Goal: Task Accomplishment & Management: Use online tool/utility

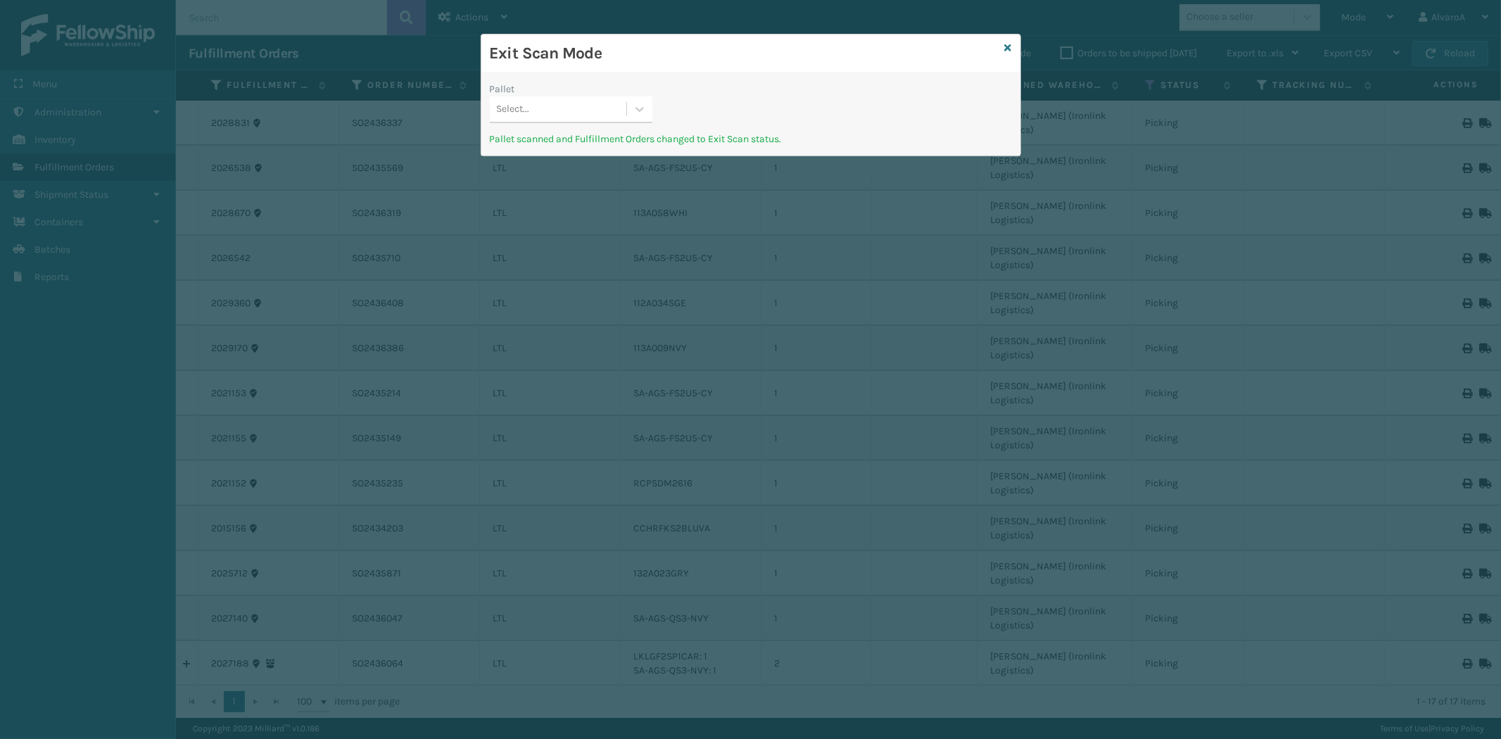
click at [1012, 47] on div "Exit Scan Mode" at bounding box center [750, 53] width 539 height 39
click at [1011, 46] on div "Exit Scan Mode Pallet Select... Pallet scanned and Fulfillment Orders changed t…" at bounding box center [751, 95] width 541 height 122
click at [1010, 46] on icon at bounding box center [1008, 48] width 7 height 10
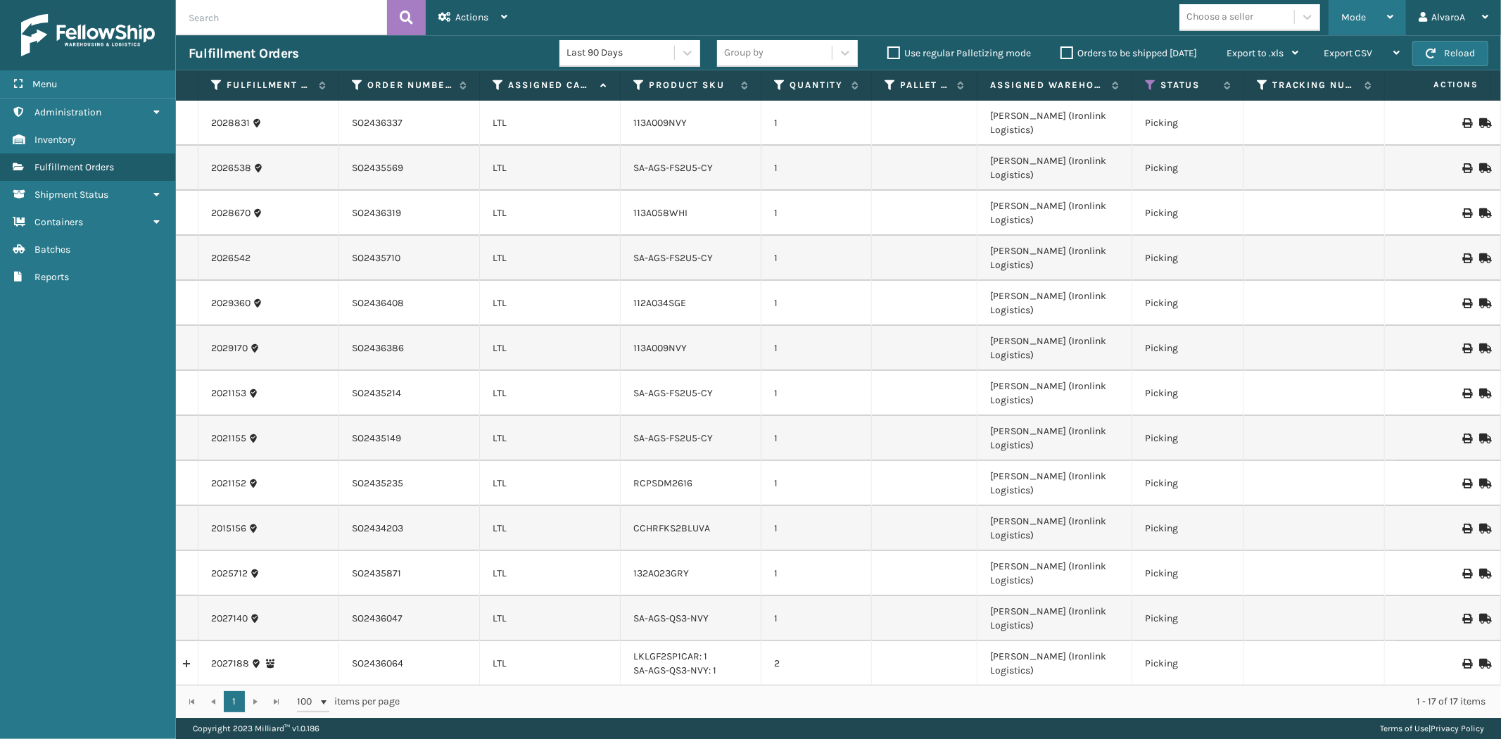
click at [1344, 17] on span "Mode" at bounding box center [1354, 17] width 25 height 12
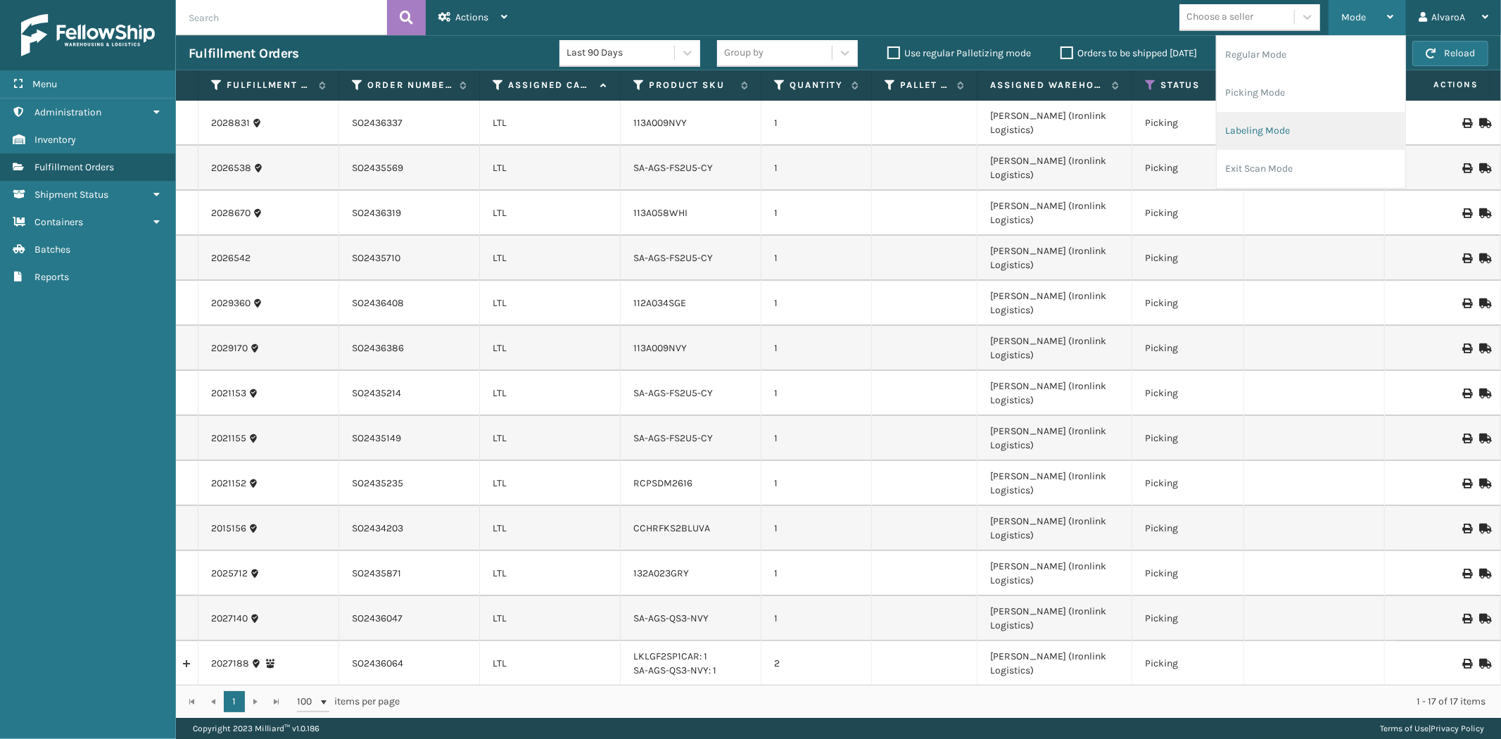
click at [1255, 144] on li "Labeling Mode" at bounding box center [1311, 131] width 189 height 38
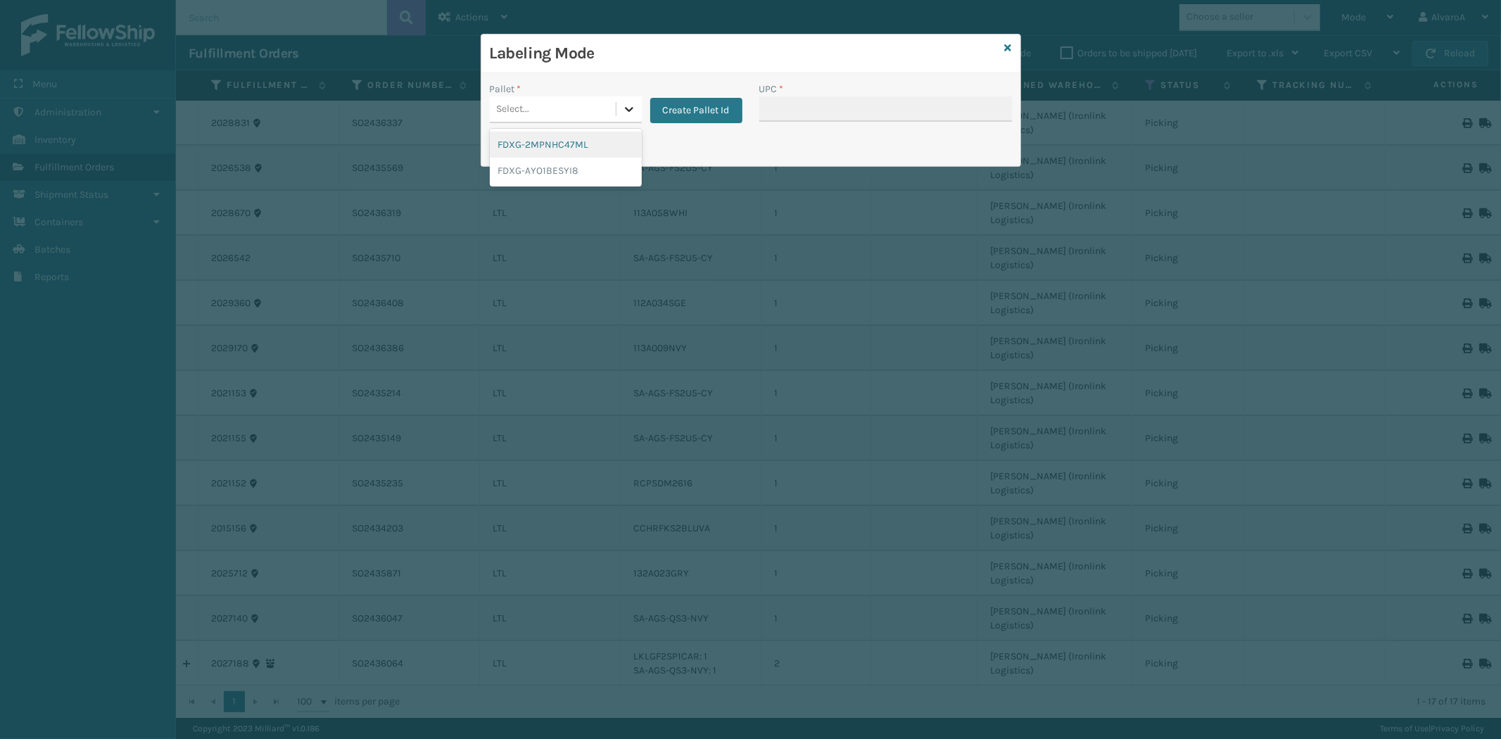
click at [636, 108] on div at bounding box center [629, 108] width 25 height 25
click at [690, 97] on div "Create Pallet Id" at bounding box center [692, 103] width 101 height 42
click at [699, 113] on button "Create Pallet Id" at bounding box center [696, 110] width 92 height 25
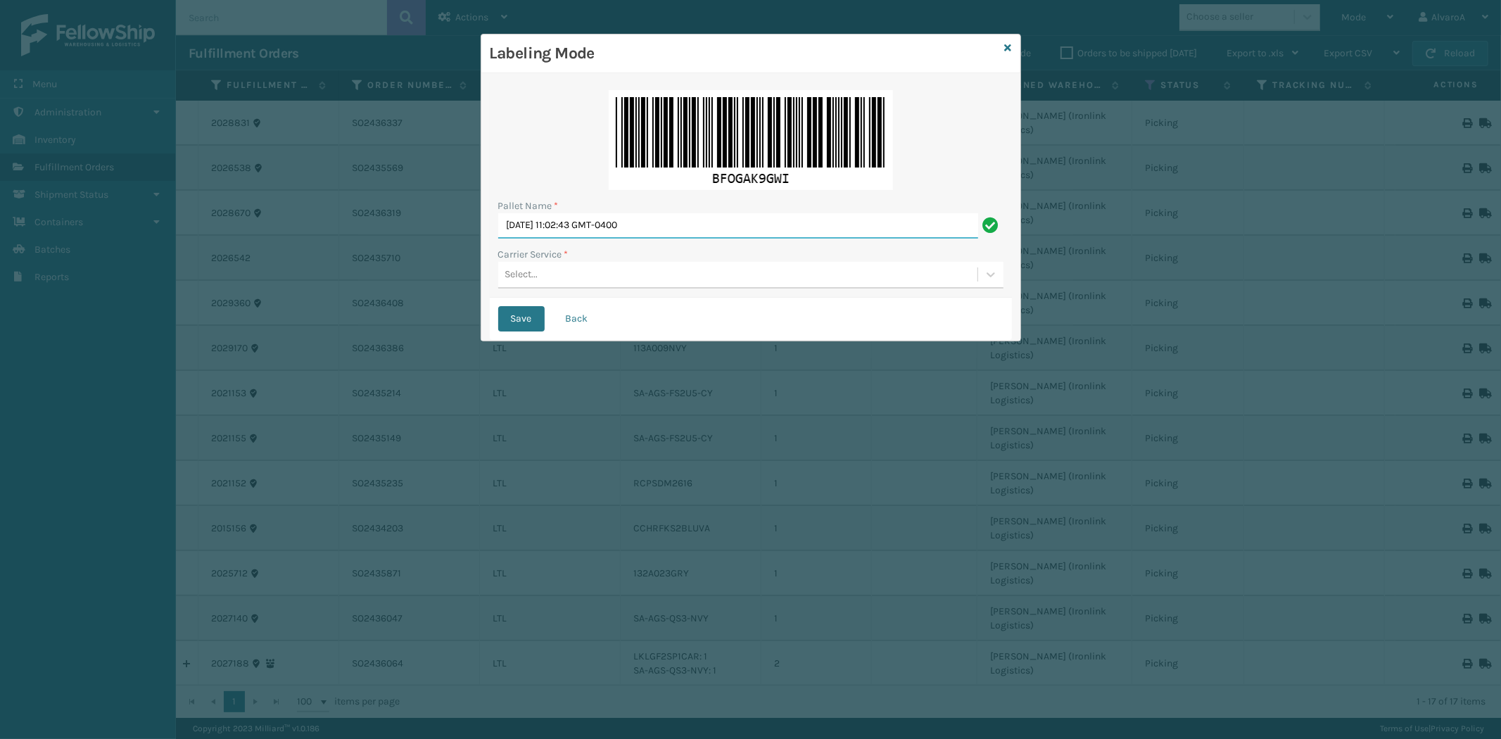
drag, startPoint x: 684, startPoint y: 220, endPoint x: 385, endPoint y: 246, distance: 300.3
click at [385, 246] on div "Labeling Mode Pallet Name * [DATE] 11:02:43 GMT-0400 Carrier Service * Select..…" at bounding box center [750, 369] width 1501 height 739
type input "LPN 501382 #1"
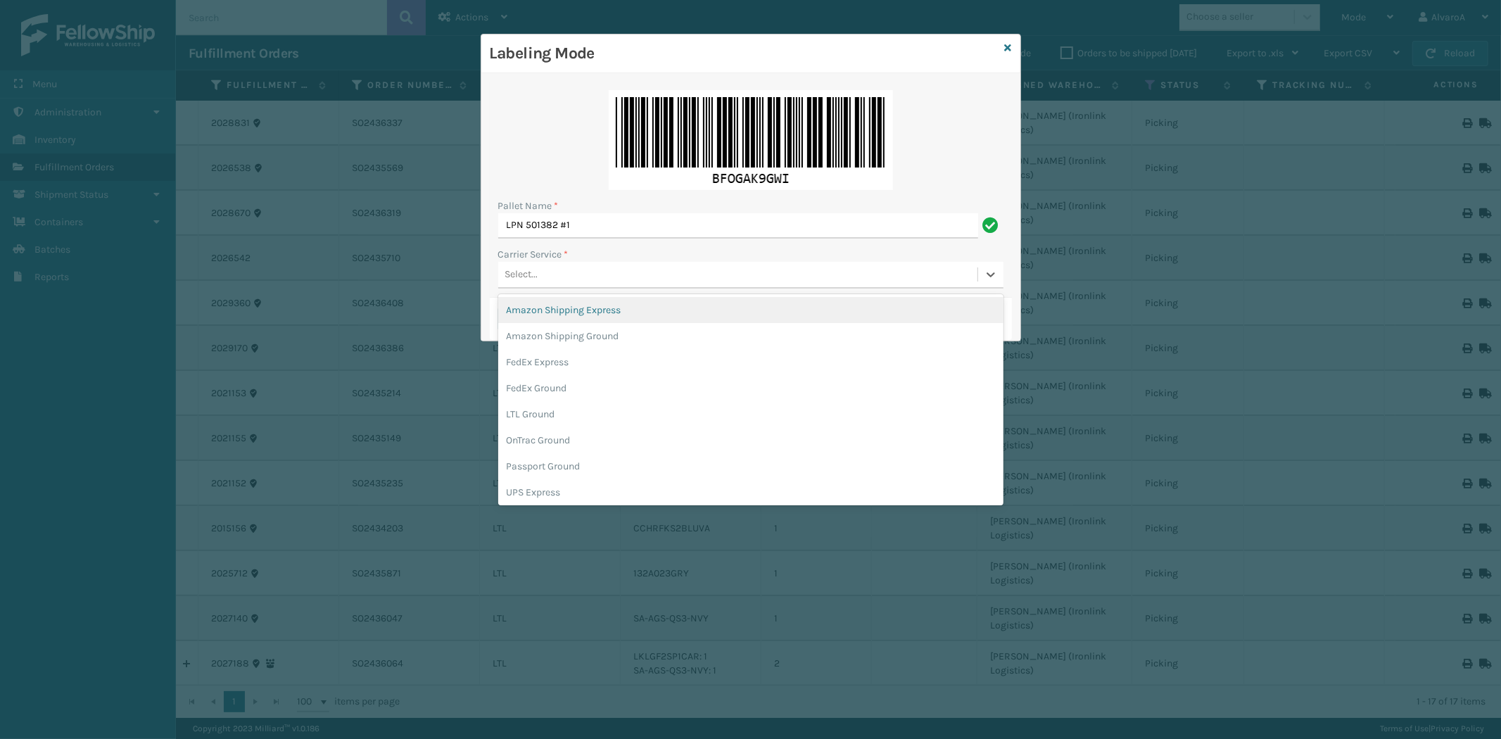
click at [500, 279] on div "Select..." at bounding box center [737, 274] width 479 height 23
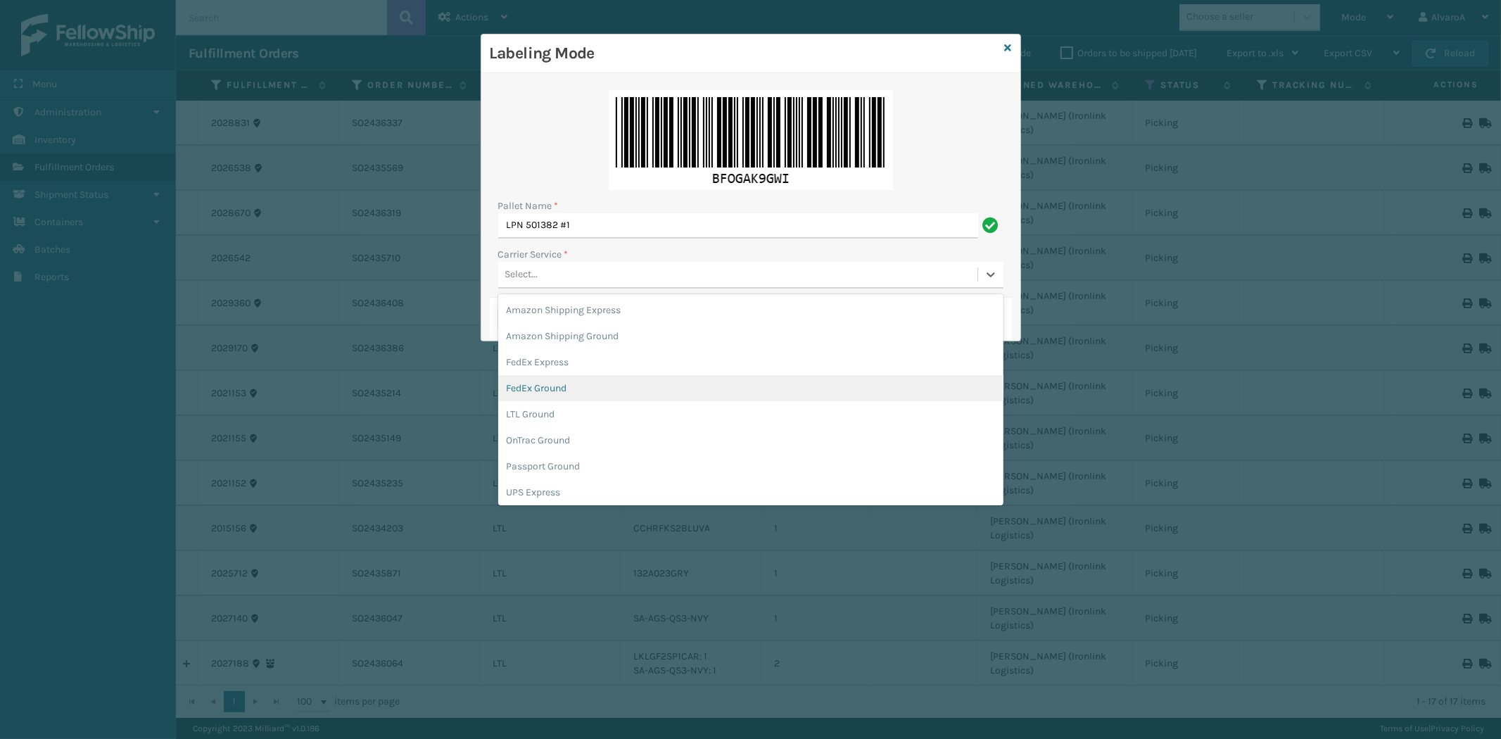
click at [566, 384] on div "FedEx Ground" at bounding box center [750, 388] width 505 height 26
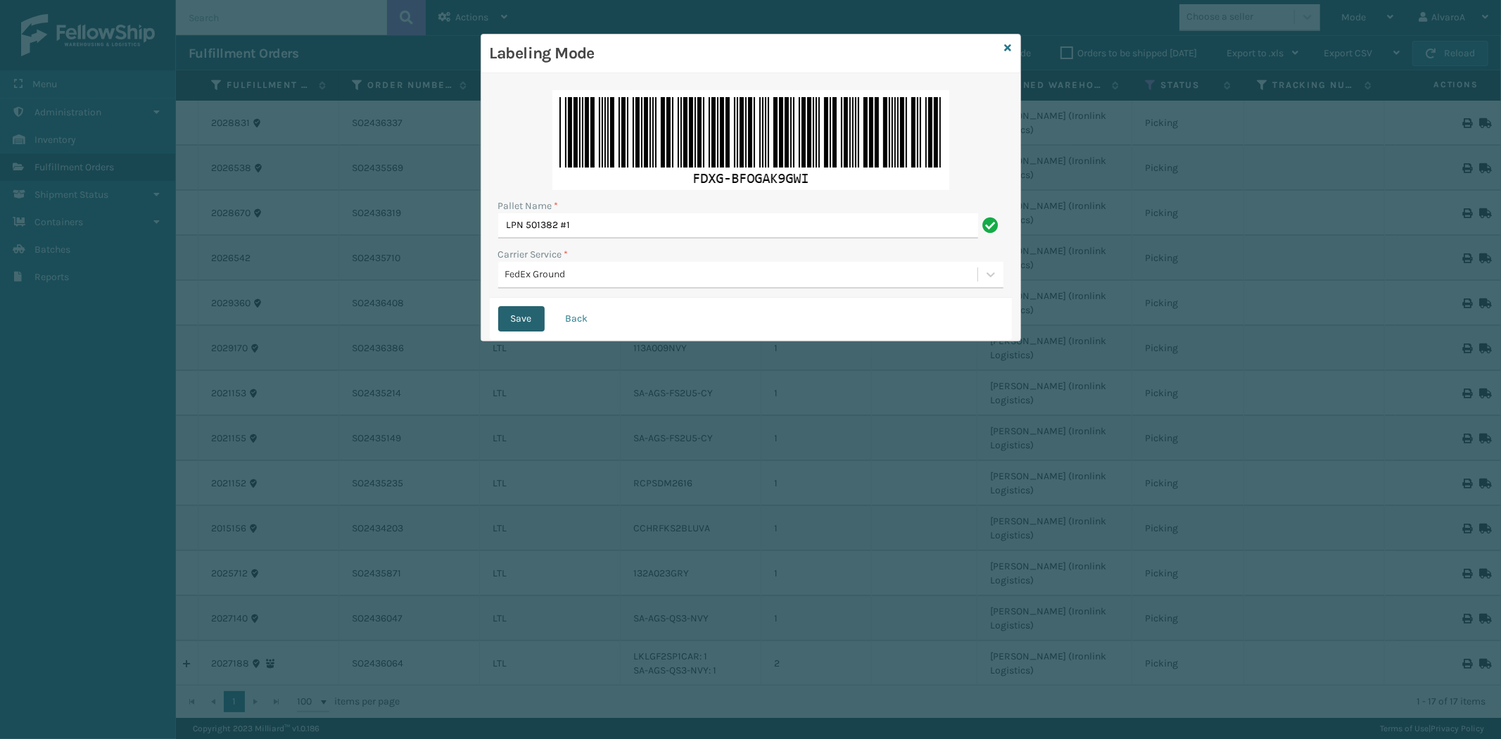
click at [522, 321] on button "Save" at bounding box center [521, 318] width 46 height 25
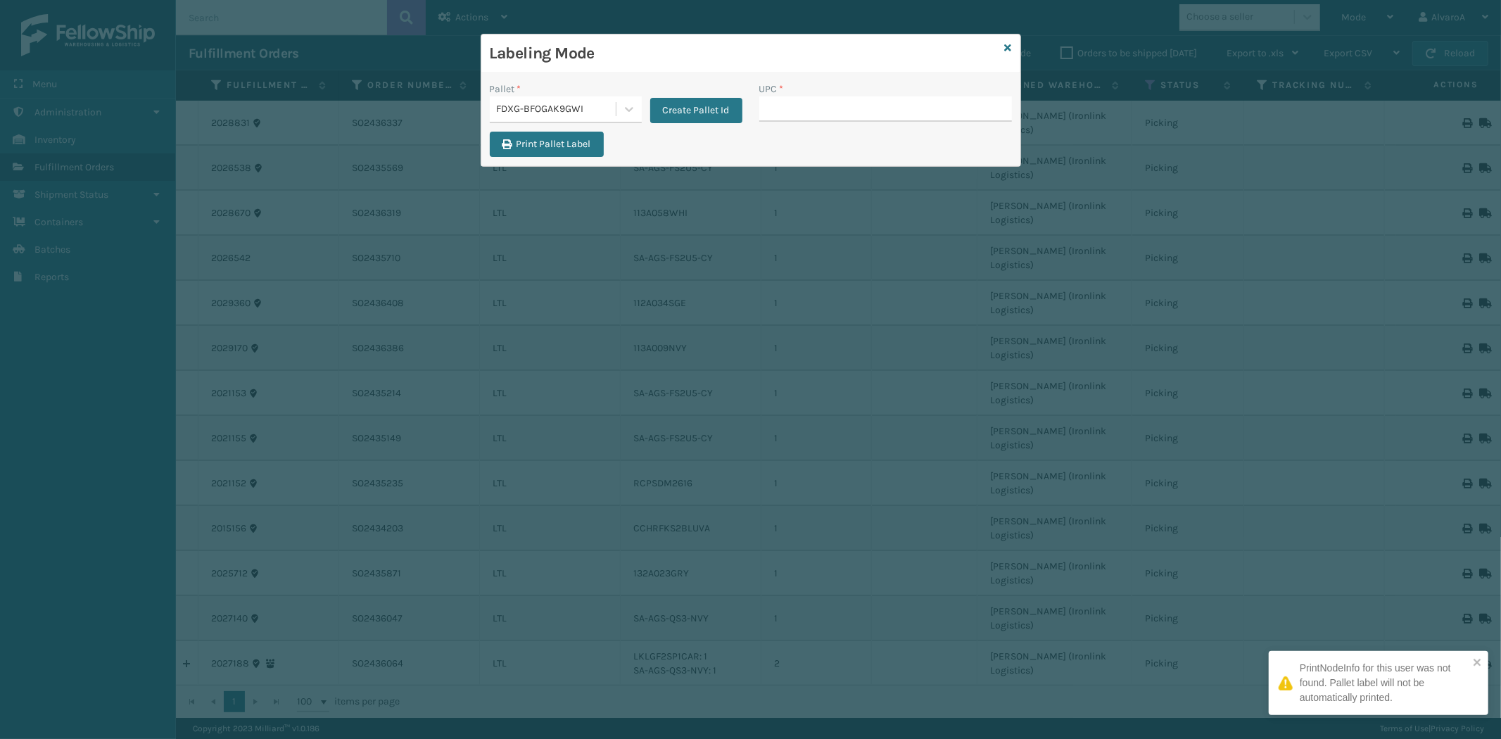
click at [790, 111] on input "UPC *" at bounding box center [885, 108] width 253 height 25
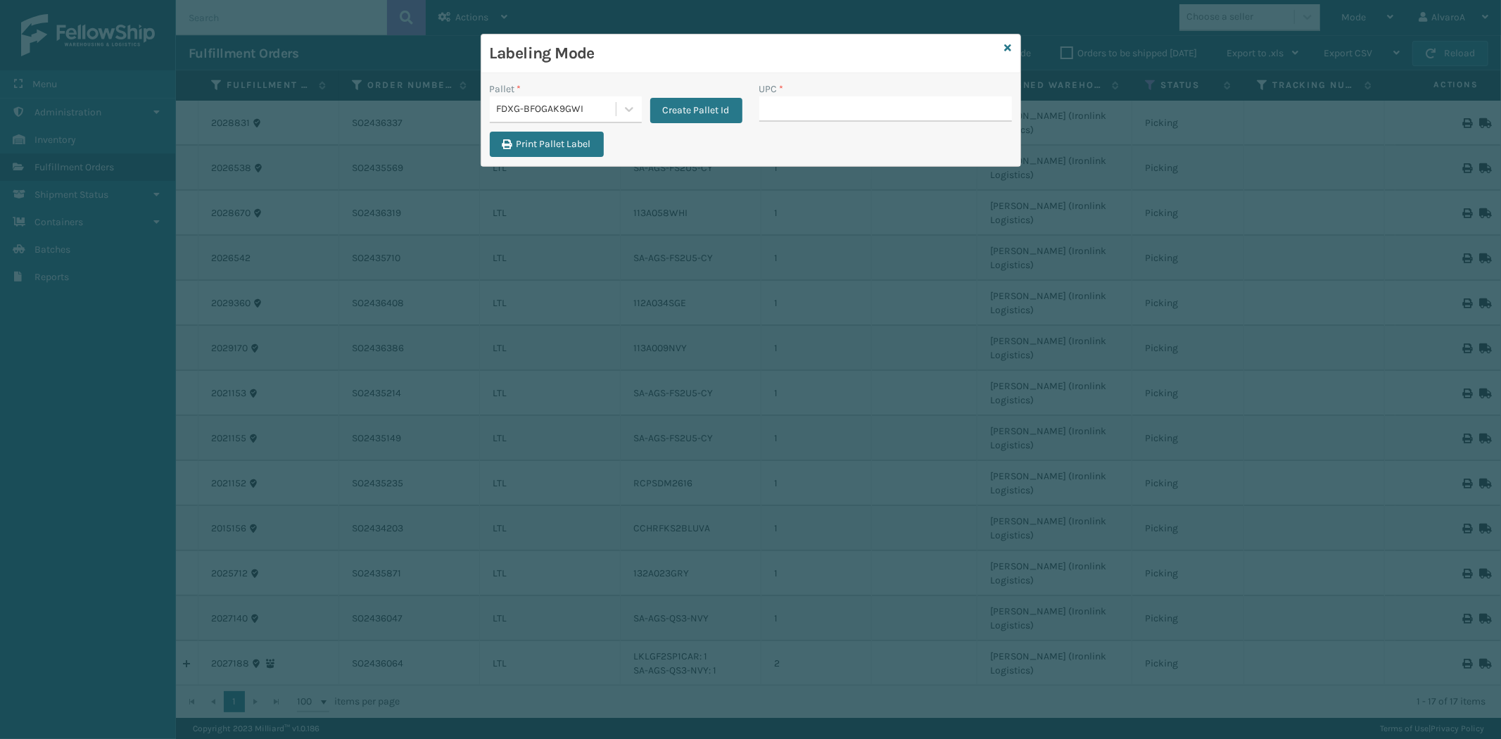
click at [790, 111] on input "UPC *" at bounding box center [885, 108] width 253 height 25
type input "RR-PRK1CP3003"
type input "SC-CRYS3LU2001"
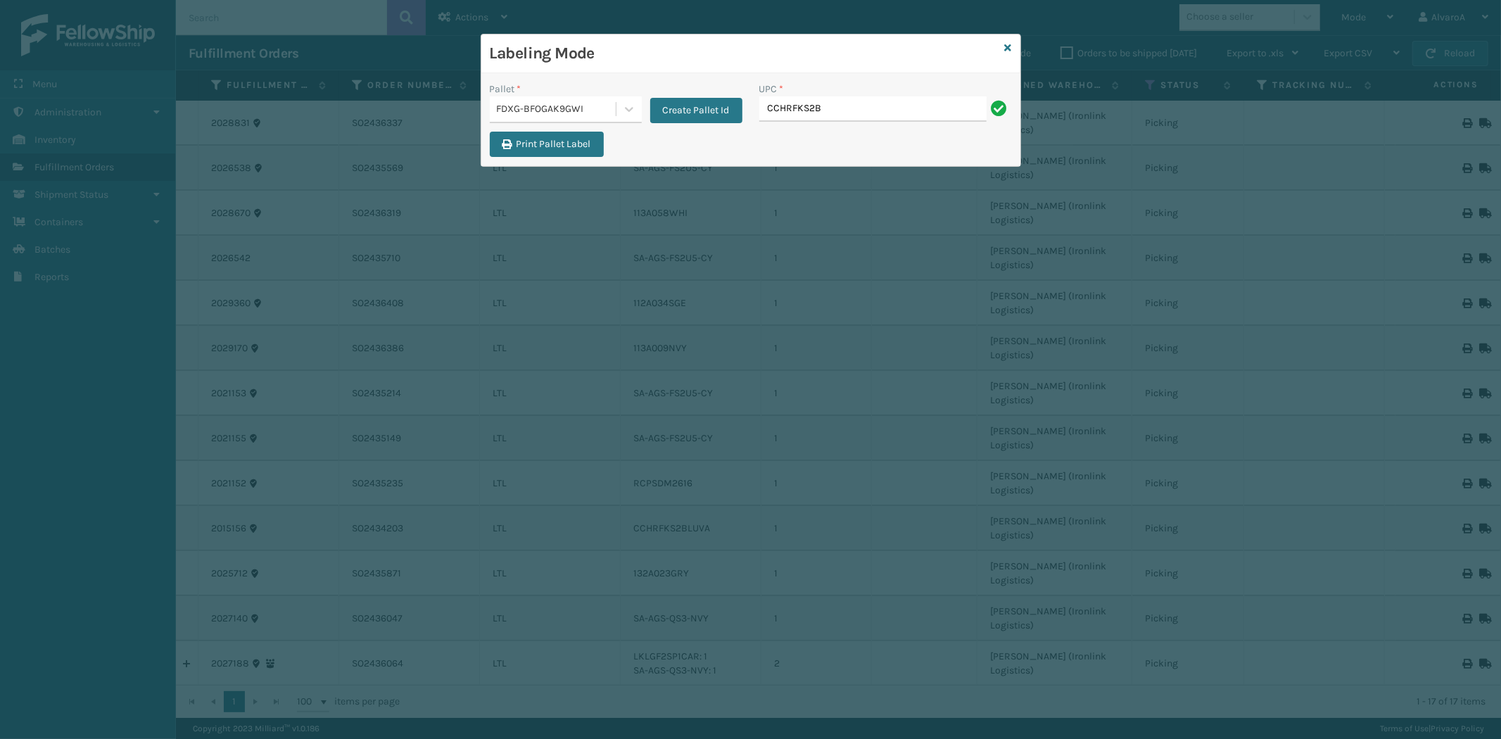
type input "CCHRFKS2BLUVA"
type input "LKLGF2SP1GU3051"
click at [1010, 45] on icon at bounding box center [1008, 48] width 7 height 10
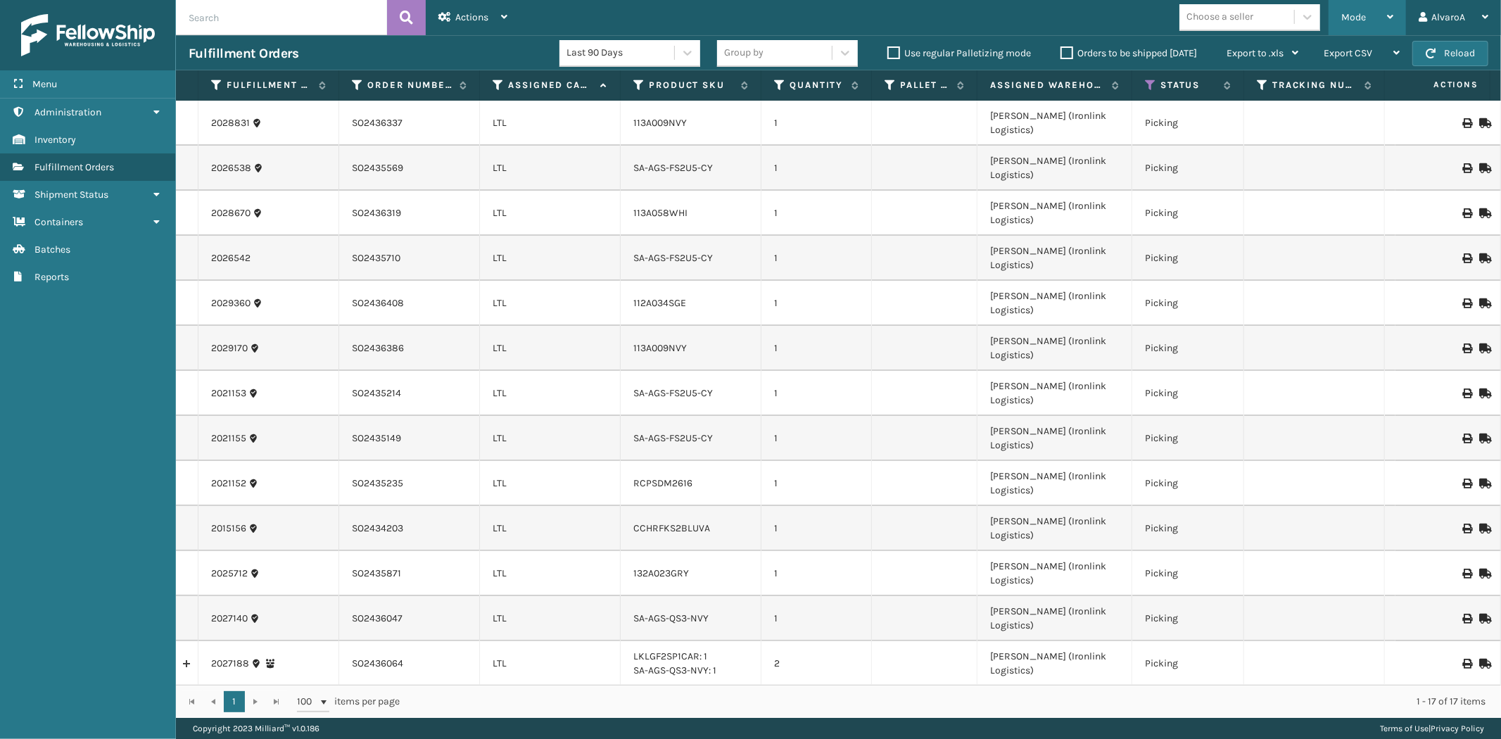
click at [1364, 15] on span "Mode" at bounding box center [1354, 17] width 25 height 12
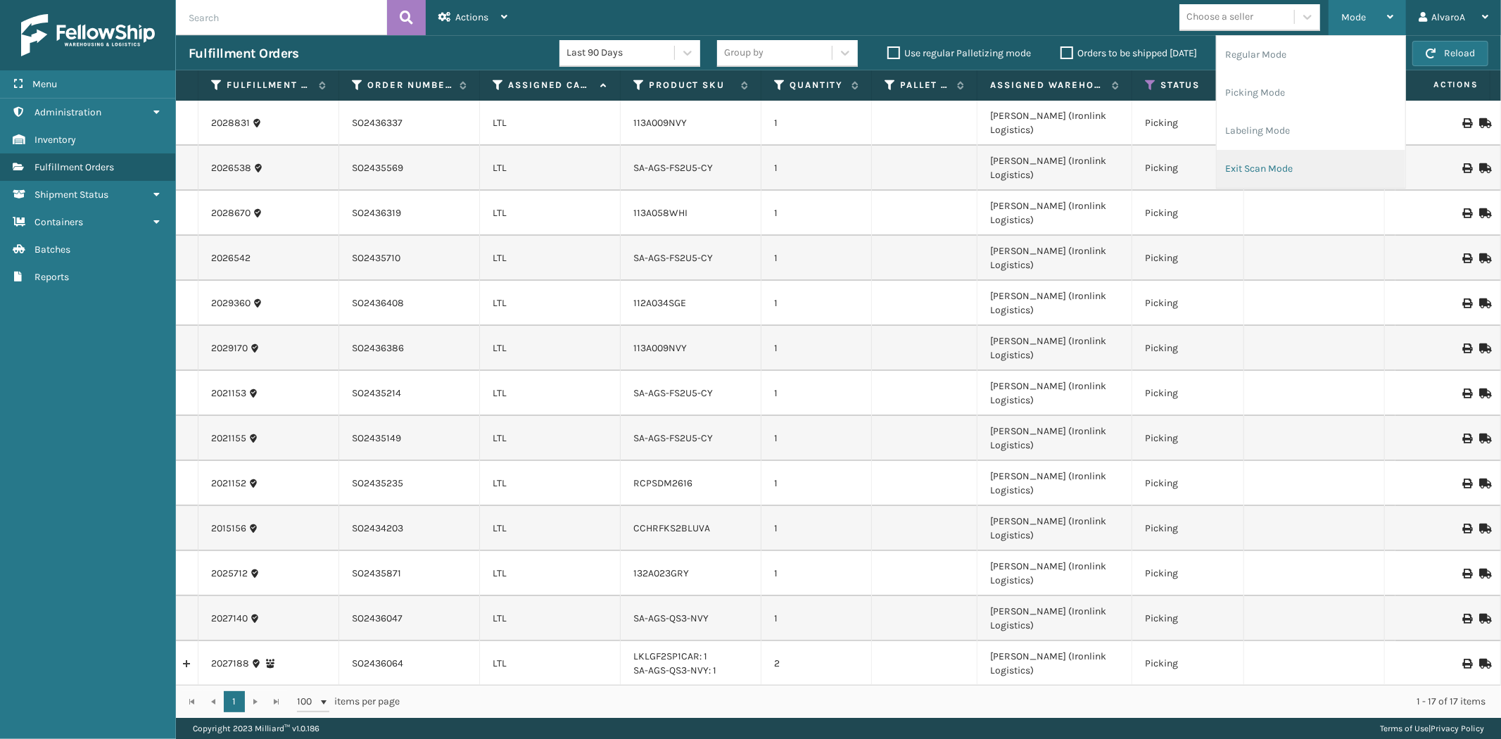
click at [1239, 163] on li "Exit Scan Mode" at bounding box center [1311, 169] width 189 height 38
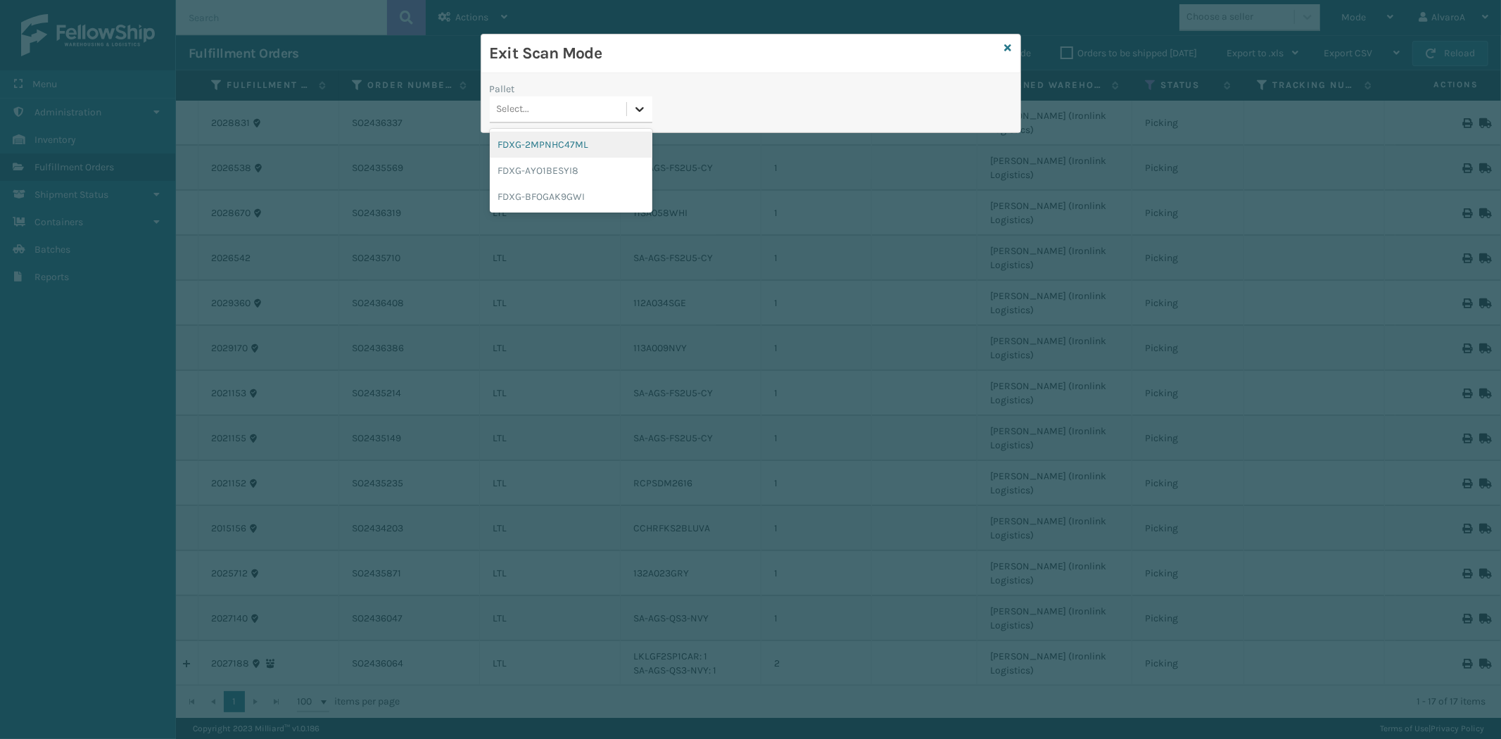
click at [637, 106] on icon at bounding box center [640, 109] width 14 height 14
click at [530, 193] on div "FDXG-BFOGAK9GWI" at bounding box center [571, 197] width 163 height 26
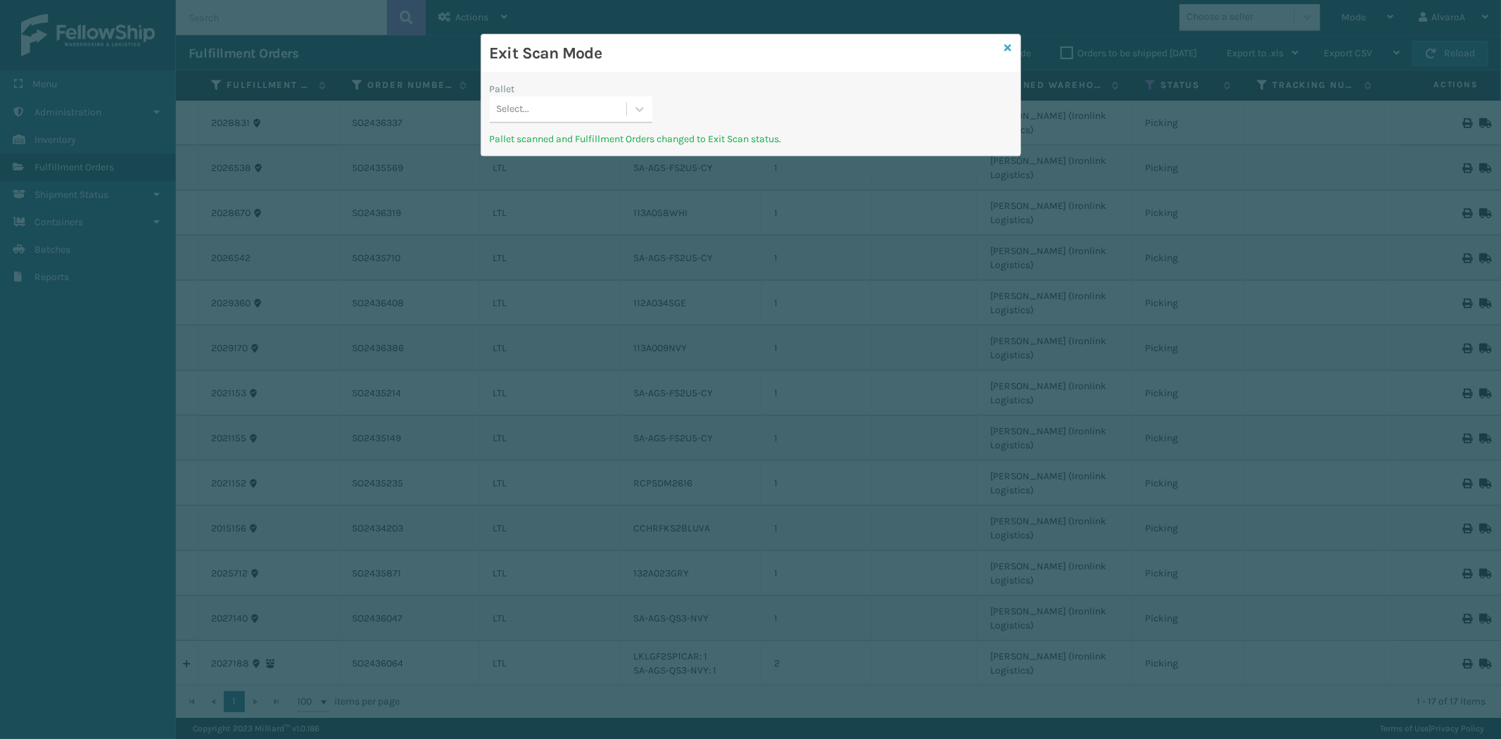
click at [1009, 47] on icon at bounding box center [1008, 48] width 7 height 10
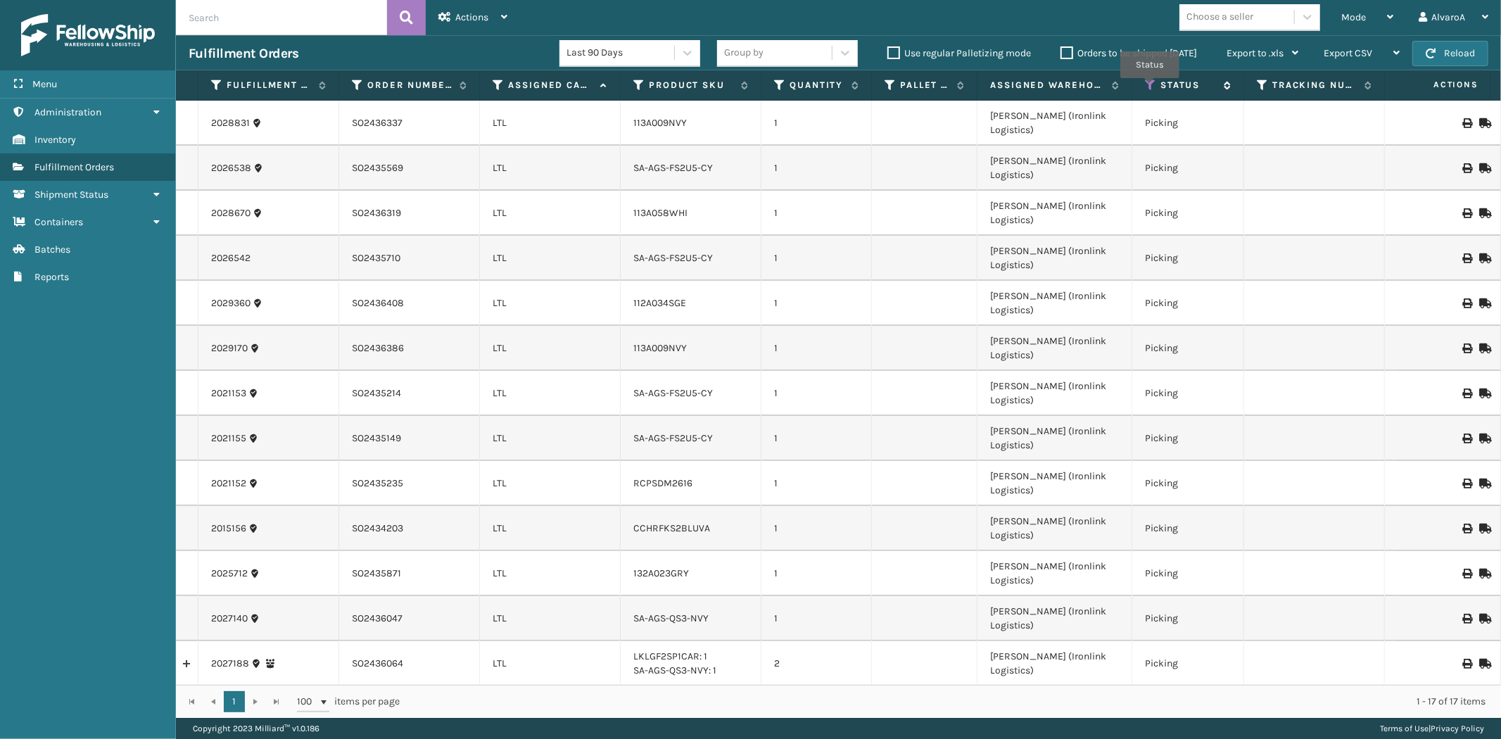
click at [1150, 88] on icon at bounding box center [1150, 85] width 11 height 13
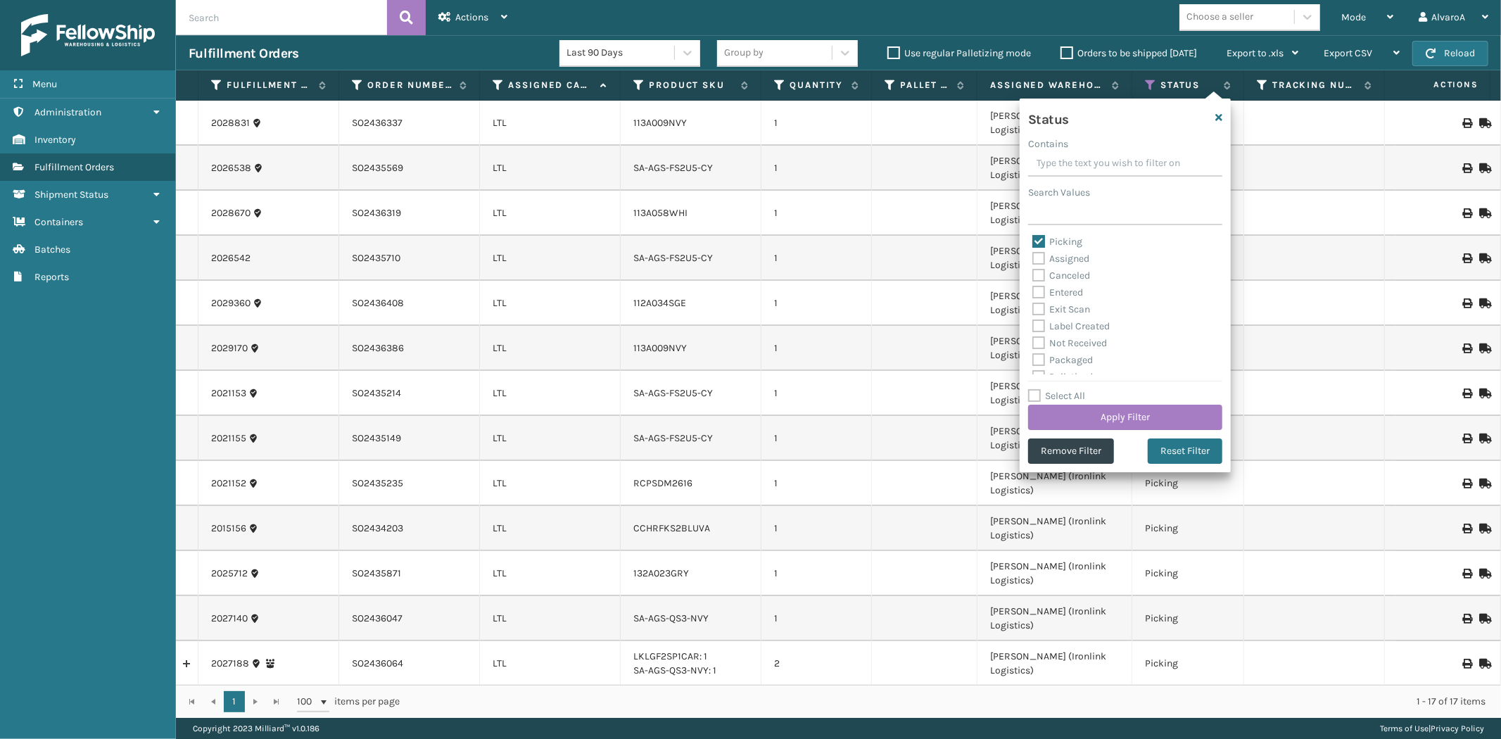
click at [1071, 238] on label "Picking" at bounding box center [1058, 242] width 50 height 12
click at [1033, 238] on input "Picking" at bounding box center [1033, 238] width 1 height 9
checkbox input "false"
click at [1071, 262] on label "Assigned" at bounding box center [1061, 259] width 57 height 12
click at [1033, 260] on input "Assigned" at bounding box center [1033, 255] width 1 height 9
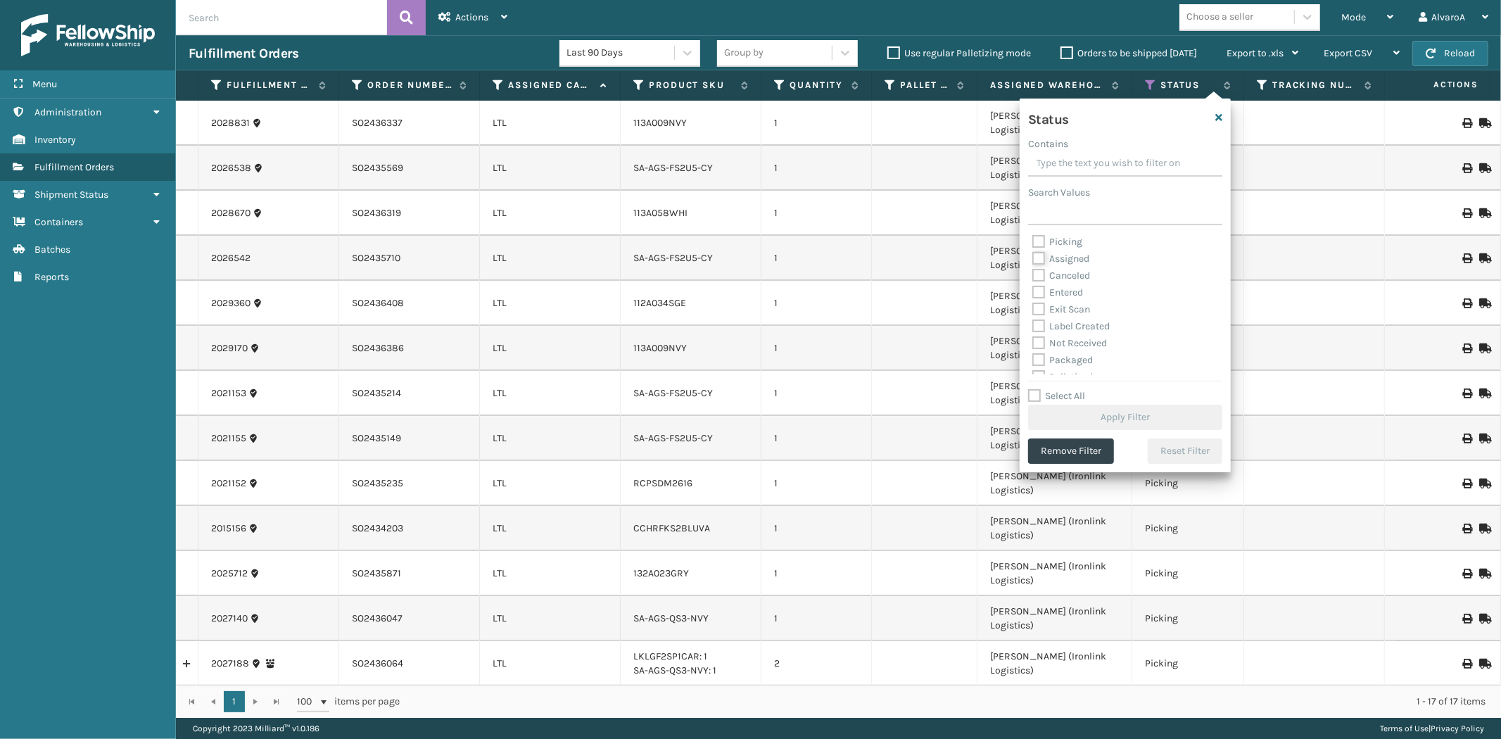
checkbox input "true"
click at [1061, 418] on button "Apply Filter" at bounding box center [1125, 417] width 194 height 25
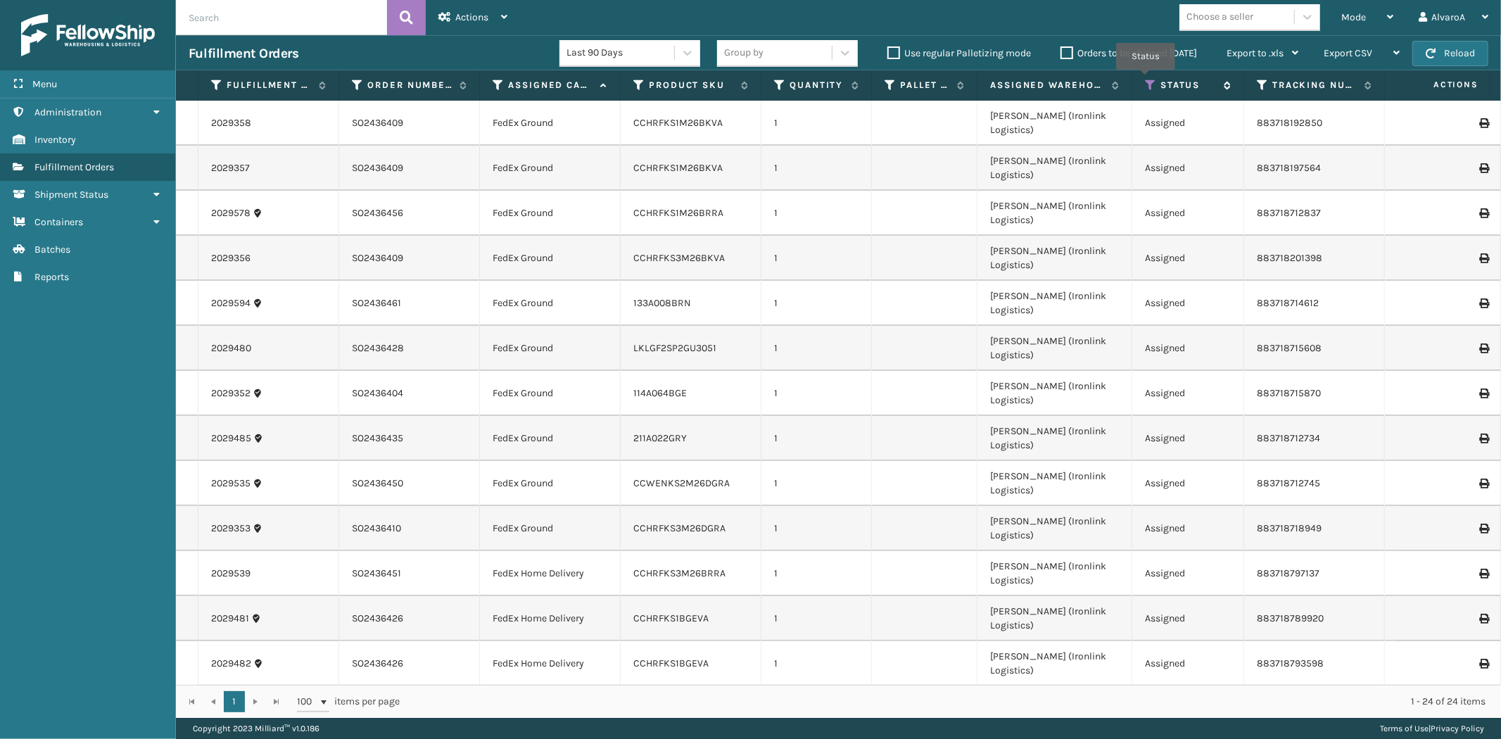
click at [1146, 80] on icon at bounding box center [1150, 85] width 11 height 13
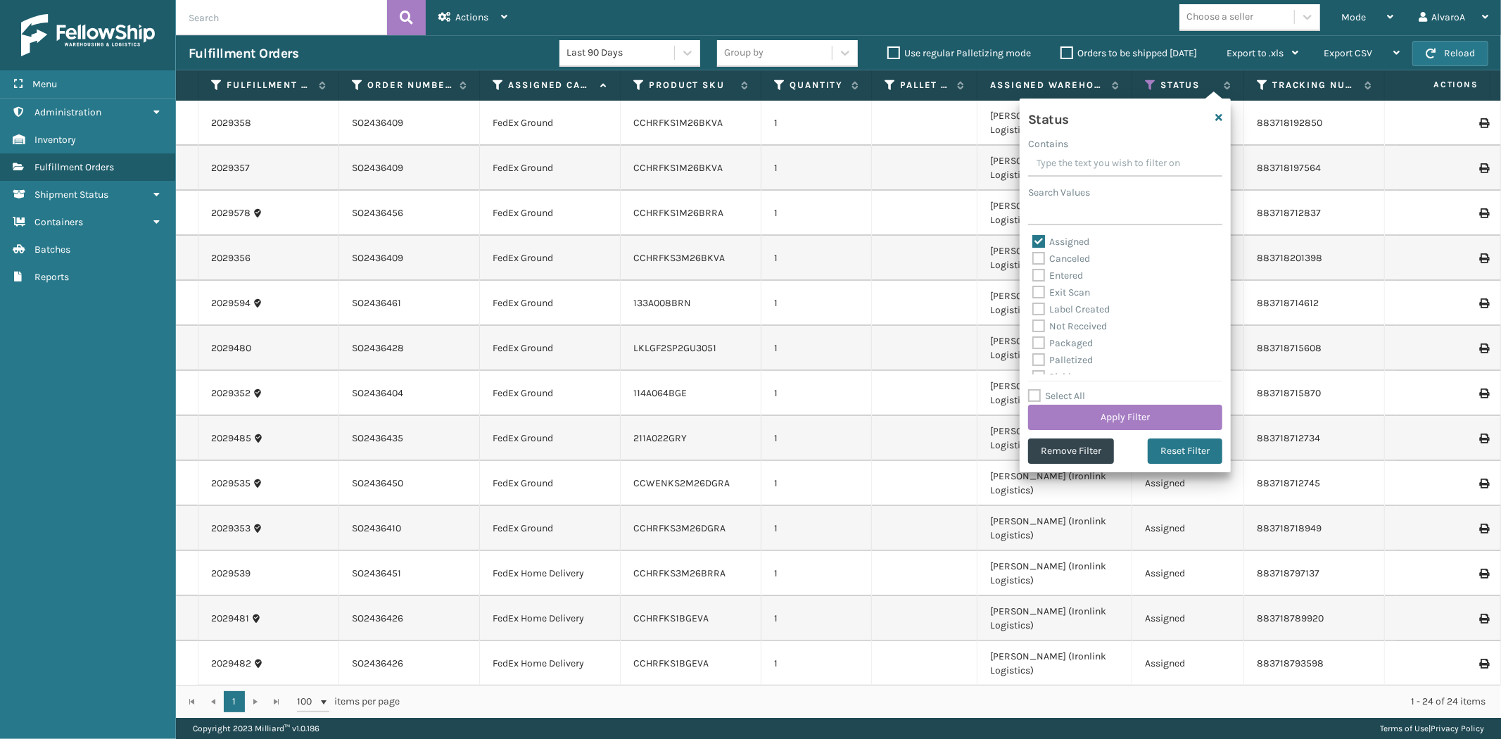
click at [1085, 245] on label "Assigned" at bounding box center [1061, 242] width 57 height 12
click at [1033, 243] on input "Assigned" at bounding box center [1033, 238] width 1 height 9
checkbox input "false"
click at [1073, 299] on label "Picking" at bounding box center [1058, 299] width 50 height 12
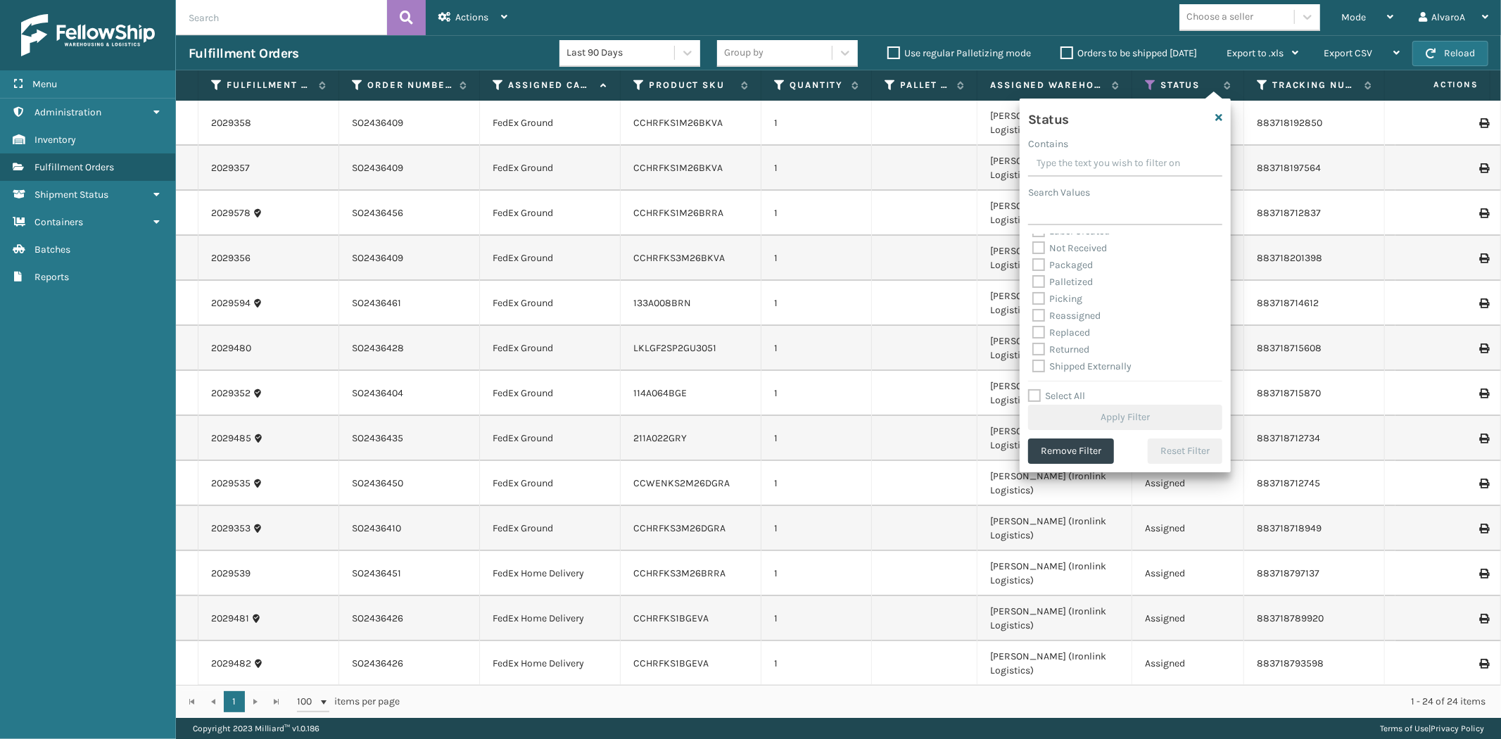
click at [1046, 301] on label "Picking" at bounding box center [1058, 299] width 50 height 12
click at [1033, 300] on input "Picking" at bounding box center [1033, 295] width 1 height 9
checkbox input "true"
click at [1092, 411] on button "Apply Filter" at bounding box center [1125, 417] width 194 height 25
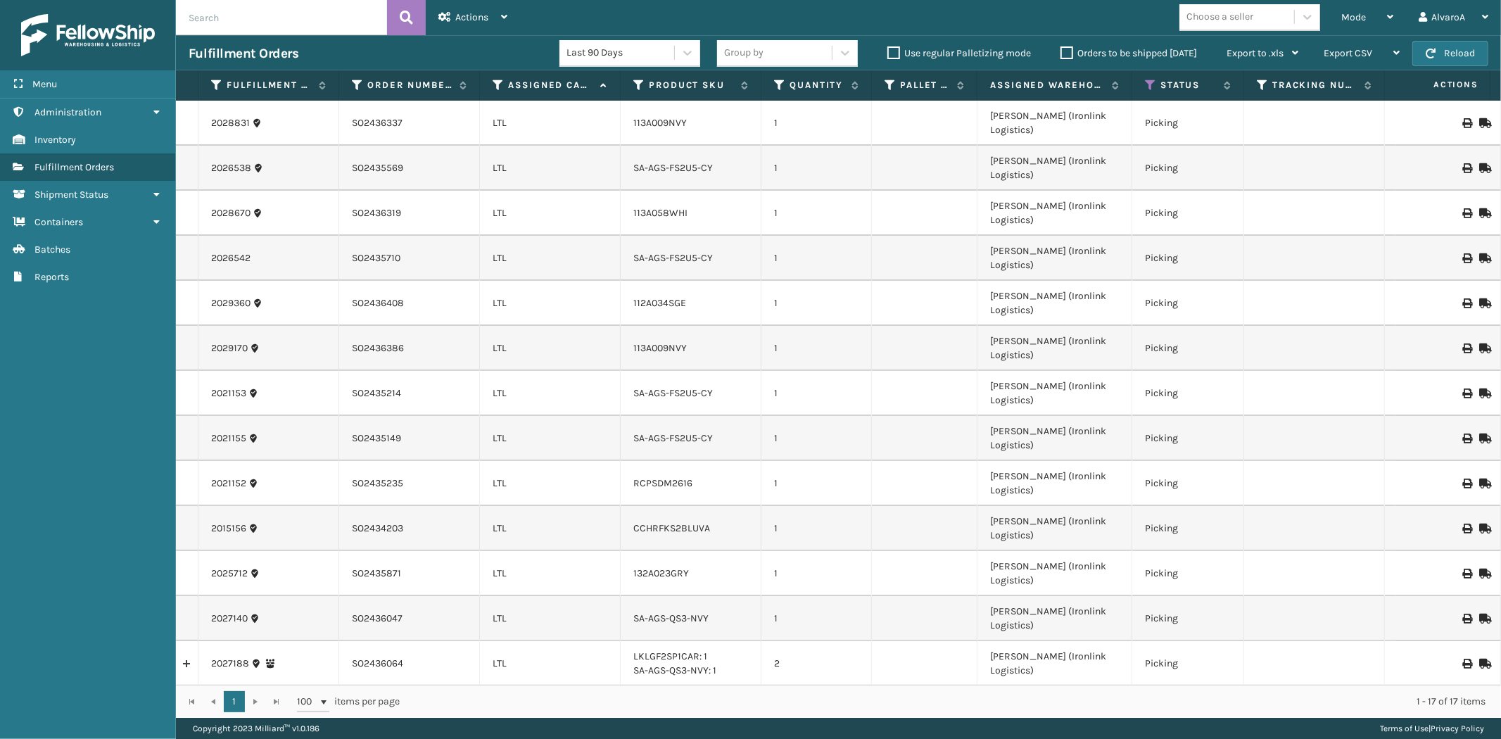
click at [1075, 51] on label "Orders to be shipped [DATE]" at bounding box center [1129, 53] width 137 height 12
click at [1061, 51] on input "Orders to be shipped [DATE]" at bounding box center [1061, 49] width 1 height 9
click at [1071, 51] on label "Orders to be shipped [DATE]" at bounding box center [1129, 53] width 137 height 12
click at [1061, 51] on input "Orders to be shipped [DATE]" at bounding box center [1061, 49] width 1 height 9
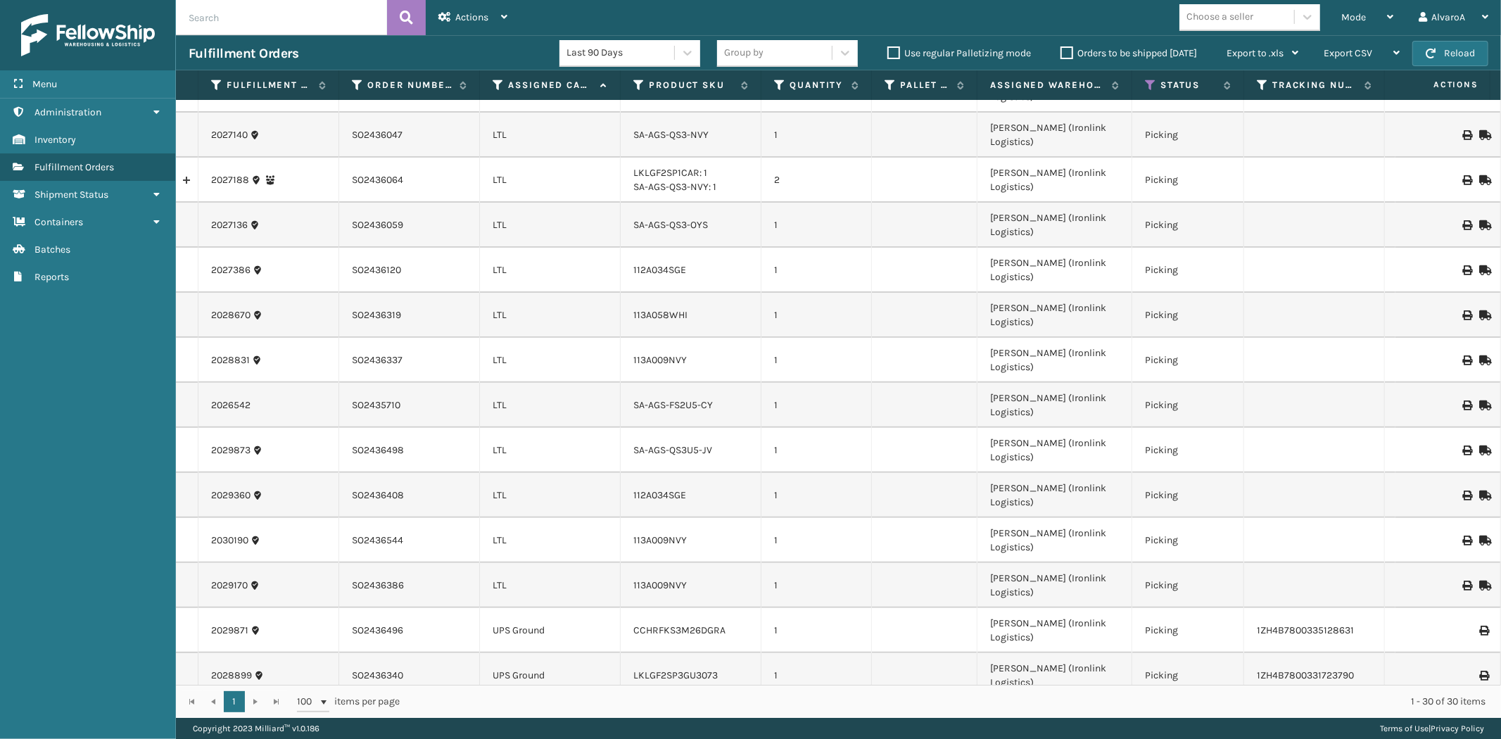
scroll to position [370, 0]
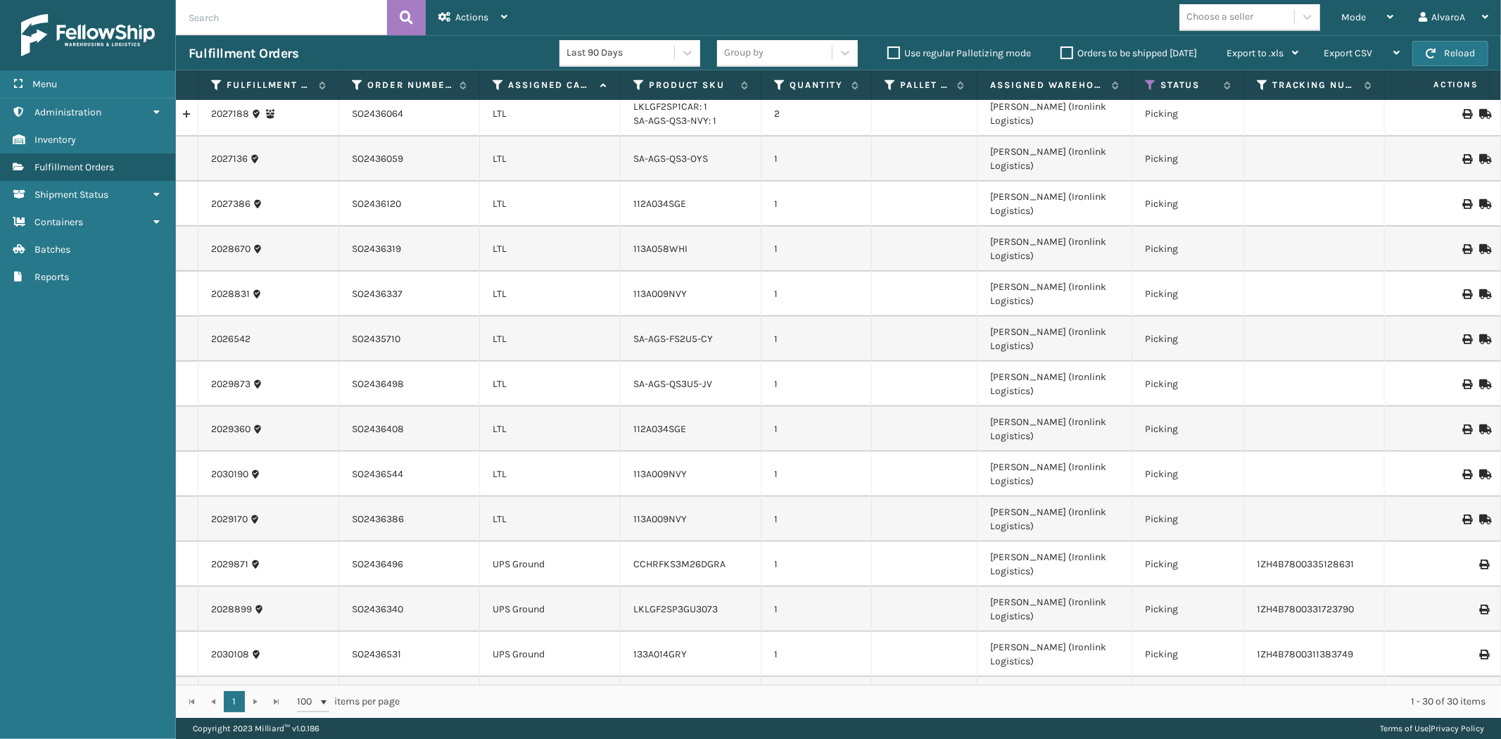
click at [1063, 59] on div "Orders to be shipped [DATE]" at bounding box center [1131, 53] width 166 height 17
click at [1066, 57] on label "Orders to be shipped [DATE]" at bounding box center [1129, 53] width 137 height 12
click at [1061, 54] on input "Orders to be shipped [DATE]" at bounding box center [1061, 49] width 1 height 9
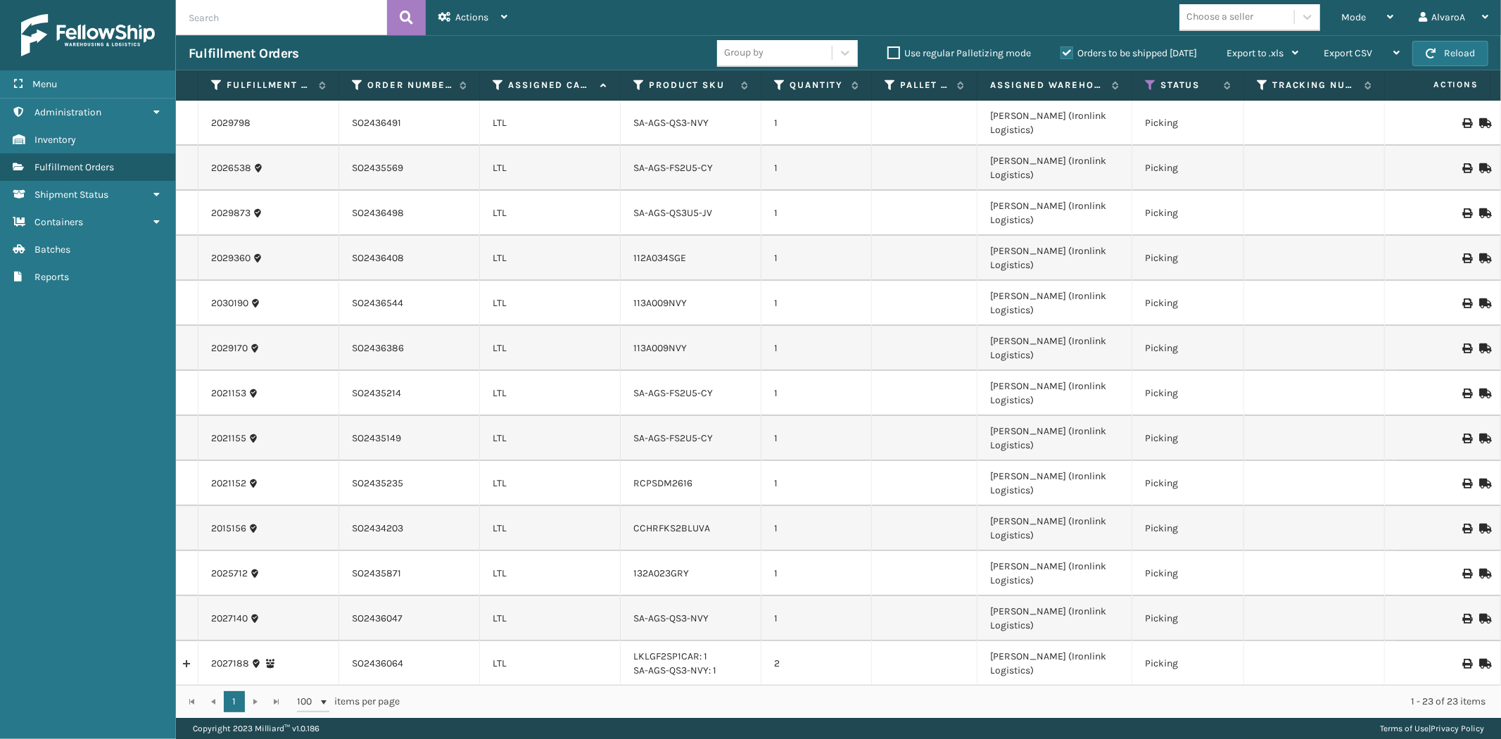
click at [1066, 57] on label "Orders to be shipped [DATE]" at bounding box center [1129, 53] width 137 height 12
click at [1061, 54] on input "Orders to be shipped [DATE]" at bounding box center [1061, 49] width 1 height 9
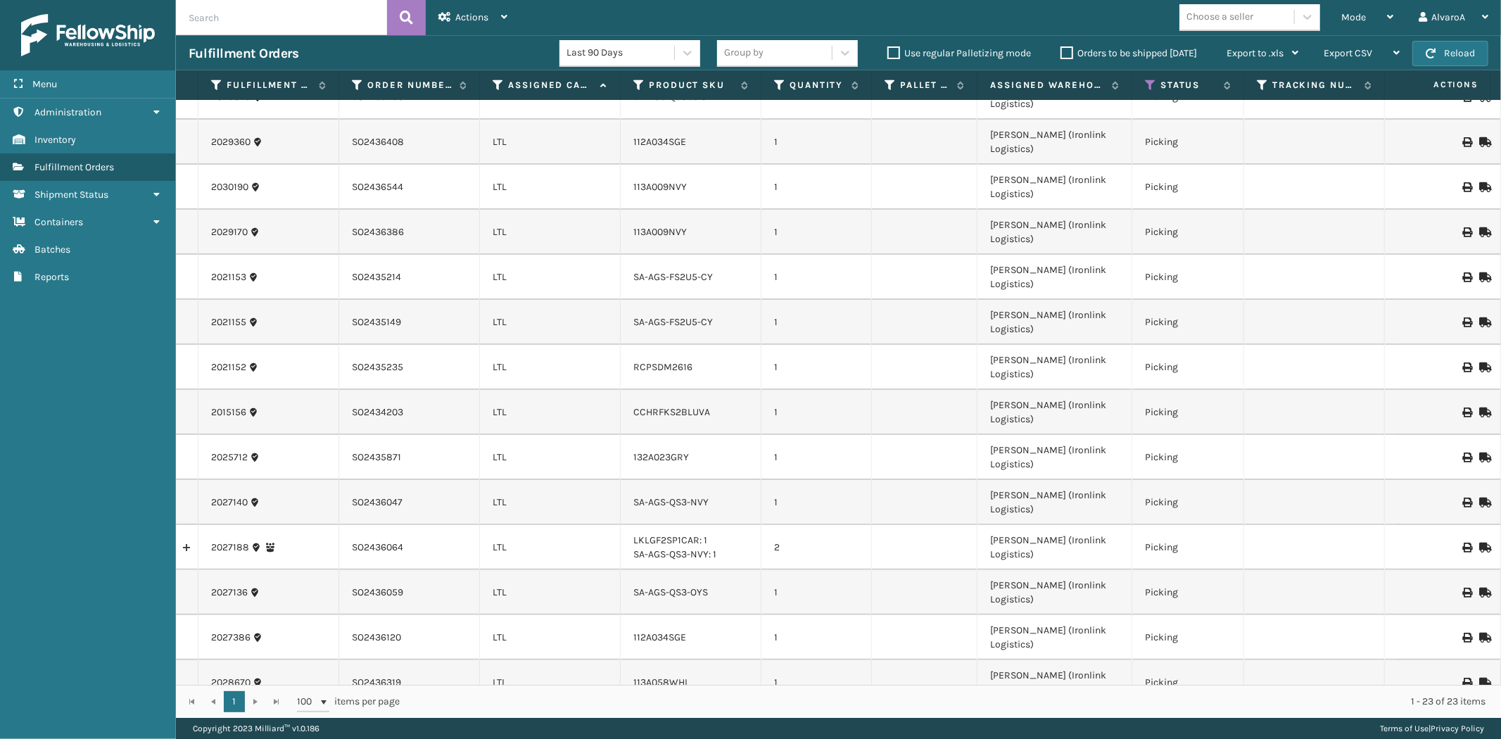
scroll to position [153, 0]
